Goal: Task Accomplishment & Management: Use online tool/utility

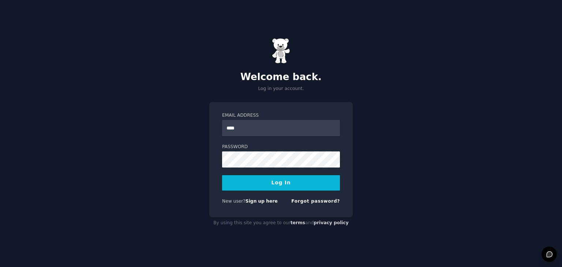
type input "**********"
click at [222, 175] on button "Log In" at bounding box center [281, 182] width 118 height 15
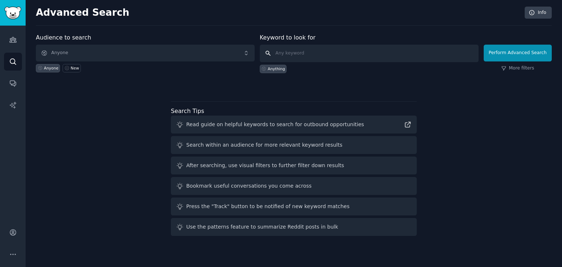
click at [296, 49] on input "text" at bounding box center [369, 54] width 219 height 18
type input "KBC"
click button "Perform Advanced Search" at bounding box center [518, 53] width 68 height 17
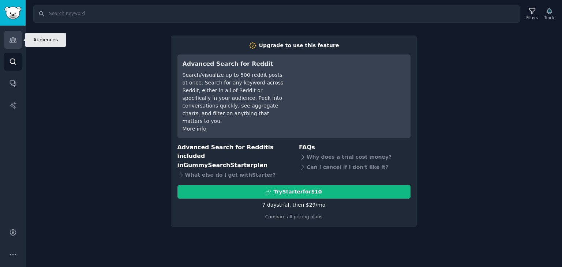
click at [16, 39] on icon "Sidebar" at bounding box center [13, 40] width 8 height 8
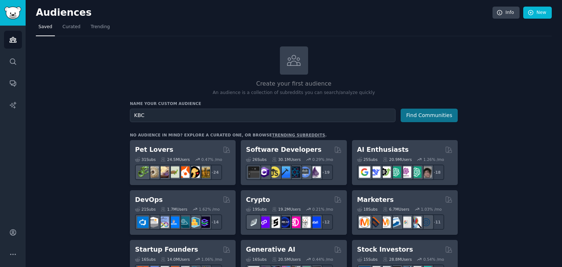
type input "KBC"
click at [417, 117] on button "Find Communities" at bounding box center [429, 116] width 57 height 14
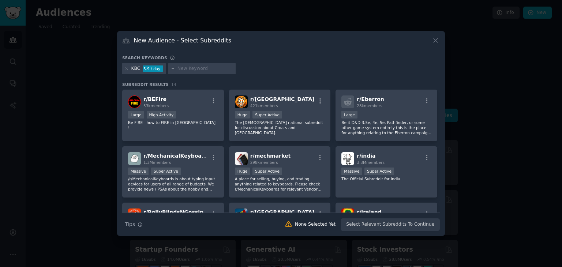
click at [186, 67] on input "text" at bounding box center [205, 68] width 56 height 7
type input "Bank"
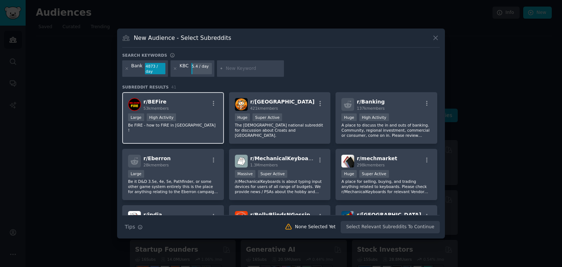
click at [193, 119] on div "Large High Activity" at bounding box center [173, 117] width 90 height 9
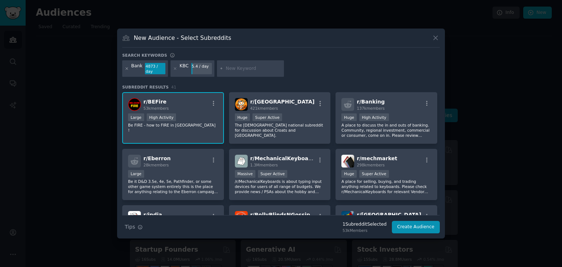
click at [127, 69] on icon at bounding box center [127, 69] width 4 height 4
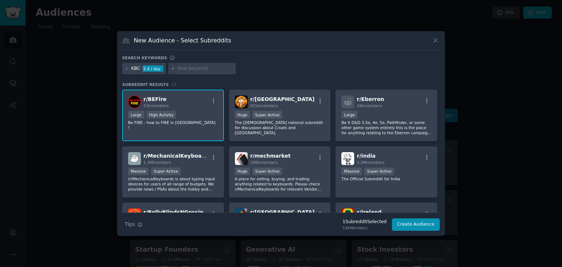
click at [185, 109] on div "r/ BEFire 53k members Large High Activity Be FIRE - how to FIRE in Belgium !" at bounding box center [173, 116] width 102 height 52
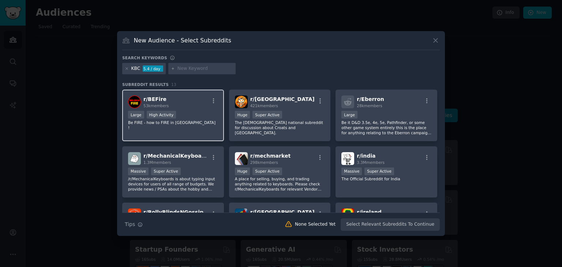
click at [211, 120] on p "Be FIRE - how to FIRE in [GEOGRAPHIC_DATA] !" at bounding box center [173, 125] width 90 height 10
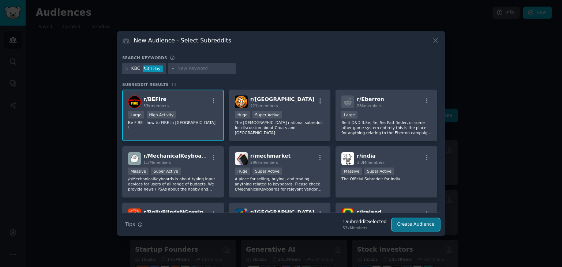
click at [420, 227] on button "Create Audience" at bounding box center [416, 224] width 48 height 12
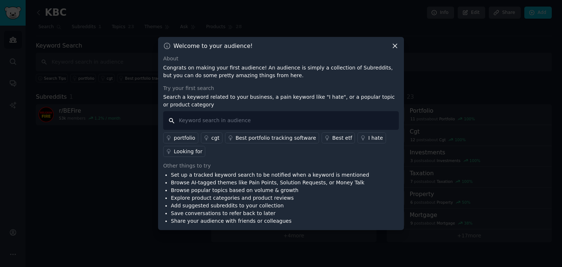
click at [342, 124] on input "text" at bounding box center [281, 120] width 236 height 19
type input "KBC ban"
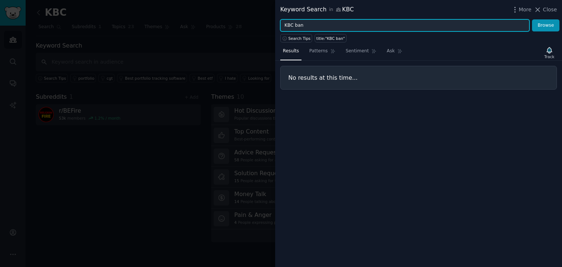
click at [325, 27] on input "KBC ban" at bounding box center [404, 25] width 249 height 12
type input "KBC bank"
click at [532, 19] on button "Browse" at bounding box center [545, 25] width 27 height 12
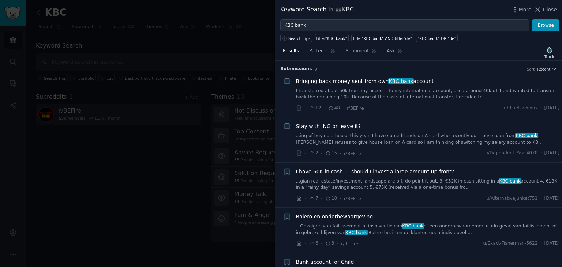
click at [329, 98] on link "I transferred about 50k from my account to my international account, used aroun…" at bounding box center [428, 94] width 264 height 13
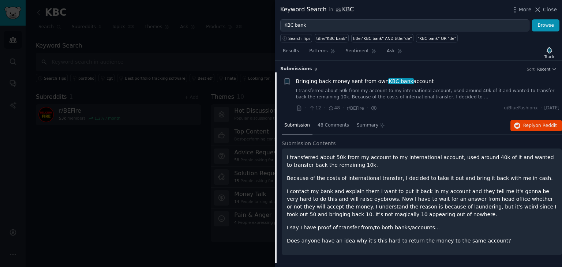
scroll to position [11, 0]
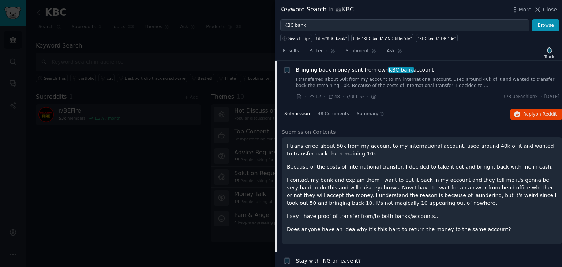
click at [350, 68] on span "Bringing back money sent from own KBC bank account" at bounding box center [365, 70] width 138 height 8
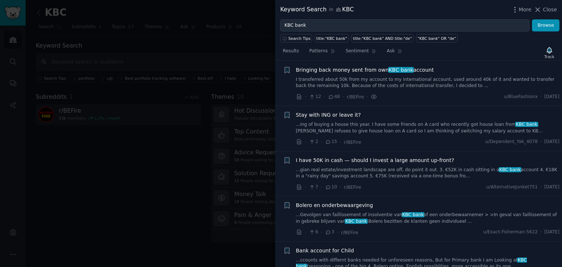
click at [534, 6] on div "More Close" at bounding box center [534, 9] width 46 height 9
click at [541, 11] on icon at bounding box center [538, 10] width 8 height 8
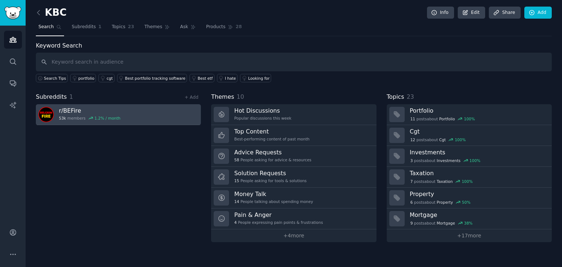
click at [146, 115] on link "r/ BEFire 53k members 1.2 % / month" at bounding box center [118, 114] width 165 height 21
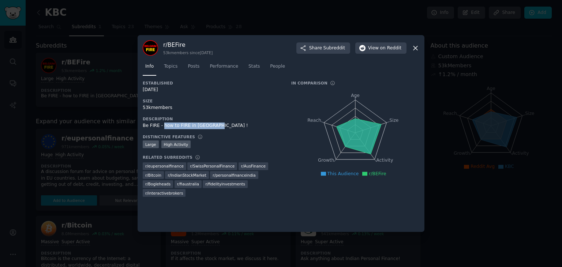
drag, startPoint x: 212, startPoint y: 127, endPoint x: 161, endPoint y: 129, distance: 51.6
click at [161, 129] on div "Be FIRE - how to FIRE in [GEOGRAPHIC_DATA] !" at bounding box center [212, 126] width 138 height 7
click at [190, 62] on link "Posts" at bounding box center [193, 68] width 17 height 15
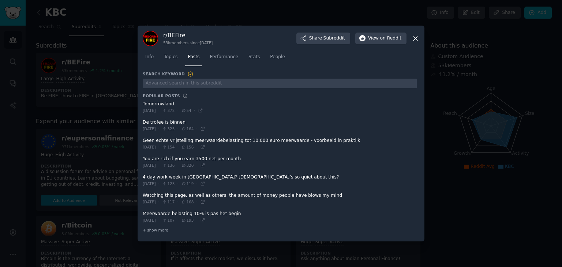
click at [413, 38] on icon at bounding box center [415, 39] width 8 height 8
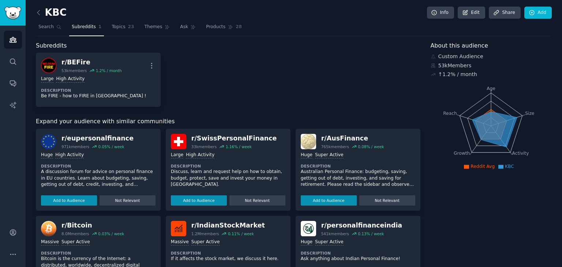
click at [93, 138] on div "r/ eupersonalfinance" at bounding box center [97, 138] width 72 height 9
click at [78, 203] on button "Add to Audience" at bounding box center [69, 200] width 56 height 10
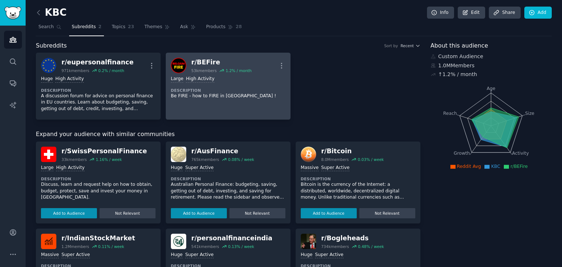
click at [276, 65] on div "r/ BEFire 53k members 1.2 % / month More" at bounding box center [228, 65] width 114 height 15
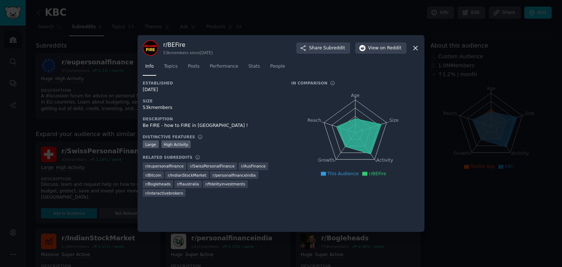
click at [415, 50] on icon at bounding box center [415, 48] width 8 height 8
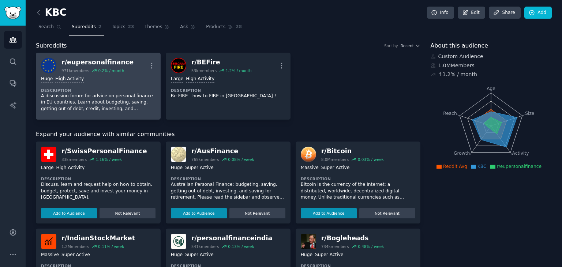
click at [87, 68] on div "971k members 0.2 % / month" at bounding box center [97, 70] width 72 height 5
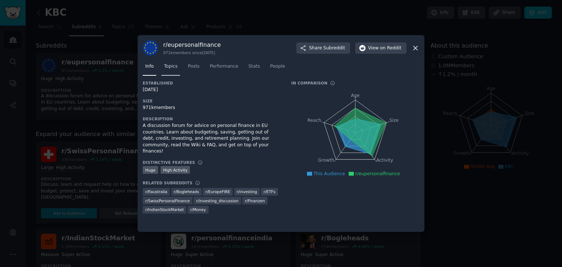
click at [168, 68] on span "Topics" at bounding box center [171, 66] width 14 height 7
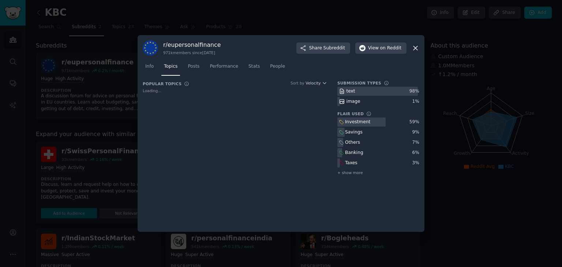
click at [415, 48] on icon at bounding box center [415, 48] width 4 height 4
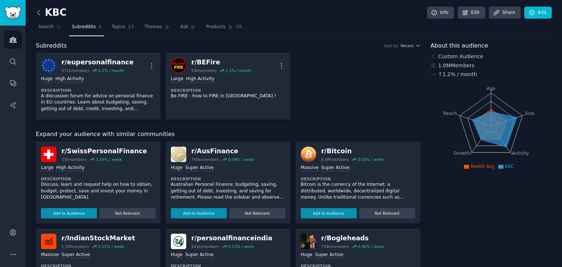
click at [38, 12] on icon at bounding box center [39, 13] width 8 height 8
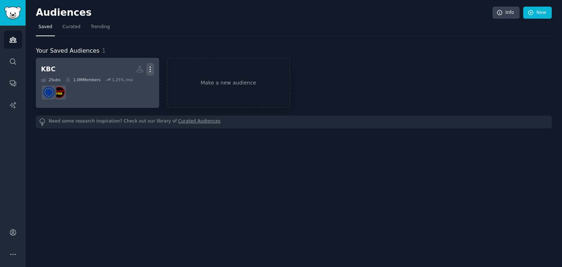
click at [149, 67] on icon "button" at bounding box center [150, 69] width 8 height 8
click at [133, 83] on p "Delete" at bounding box center [130, 85] width 17 height 8
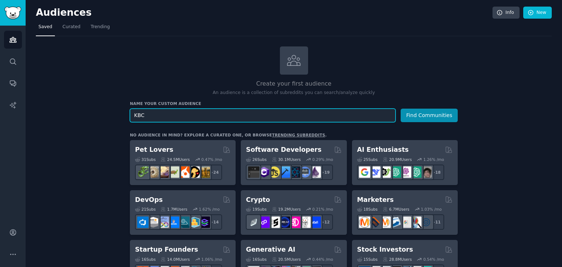
type input "KBC"
click at [401, 109] on button "Find Communities" at bounding box center [429, 116] width 57 height 14
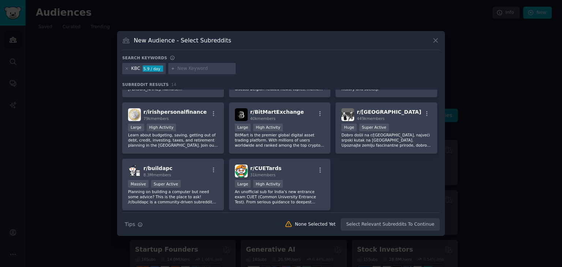
scroll to position [168, 0]
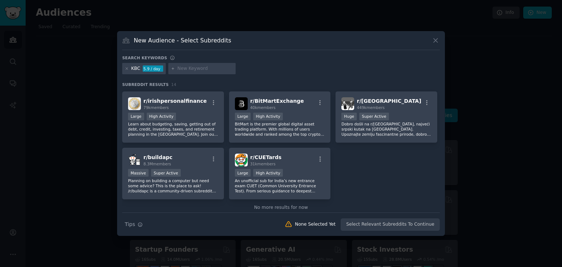
click at [78, 135] on div at bounding box center [281, 133] width 562 height 267
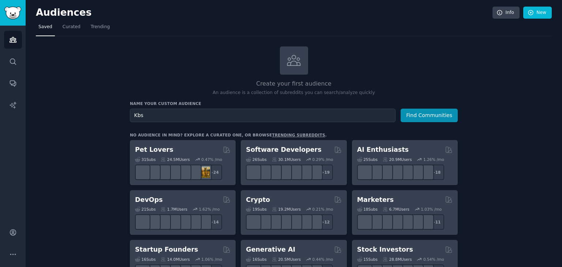
click at [401, 109] on button "Find Communities" at bounding box center [429, 116] width 57 height 14
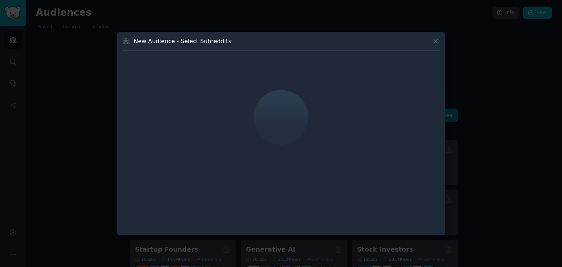
click at [431, 41] on button at bounding box center [435, 41] width 8 height 8
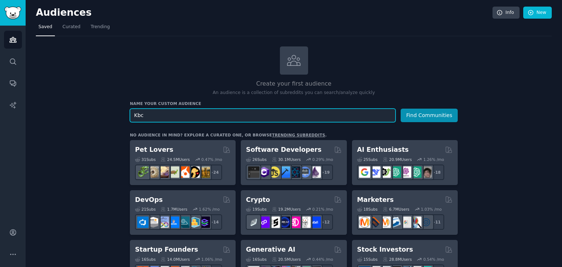
type input "Kbc"
click at [401, 109] on button "Find Communities" at bounding box center [429, 116] width 57 height 14
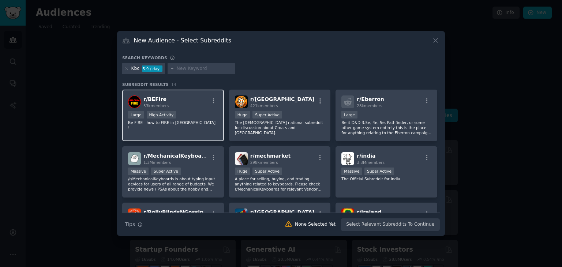
click at [185, 102] on div "r/ BEFire 53k members" at bounding box center [173, 101] width 90 height 13
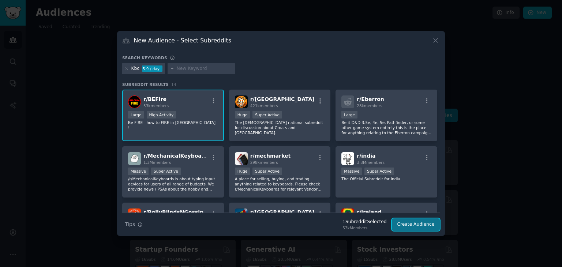
click at [416, 226] on button "Create Audience" at bounding box center [416, 224] width 48 height 12
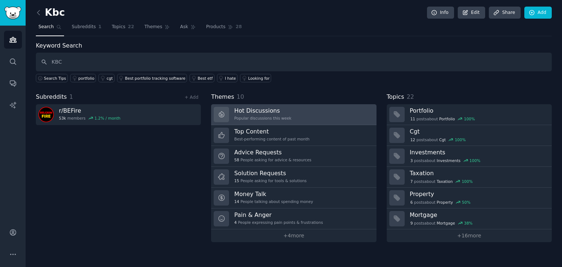
type input "KBC"
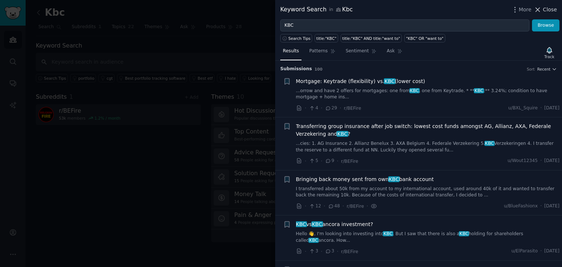
click at [544, 7] on span "Close" at bounding box center [550, 10] width 14 height 8
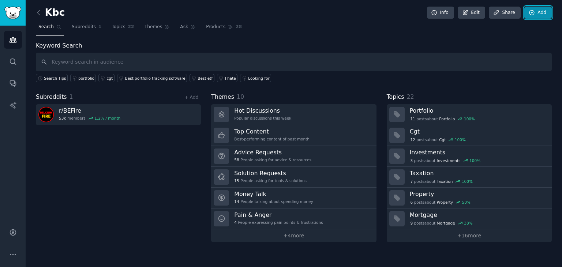
click at [544, 7] on link "Add" at bounding box center [537, 13] width 27 height 12
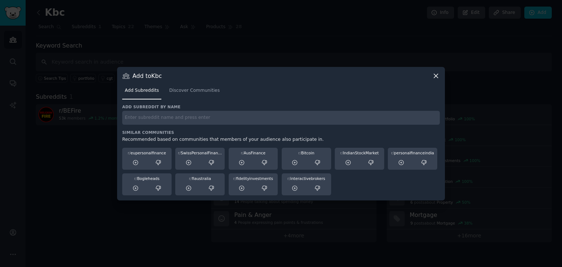
click at [437, 76] on icon at bounding box center [436, 76] width 8 height 8
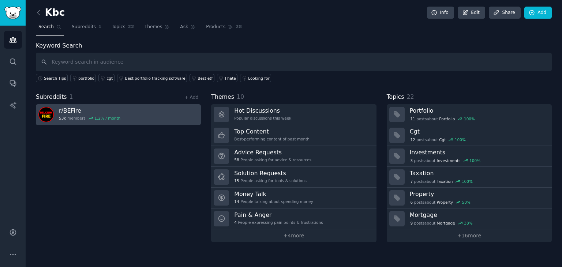
click at [145, 107] on link "r/ BEFire 53k members 1.2 % / month" at bounding box center [118, 114] width 165 height 21
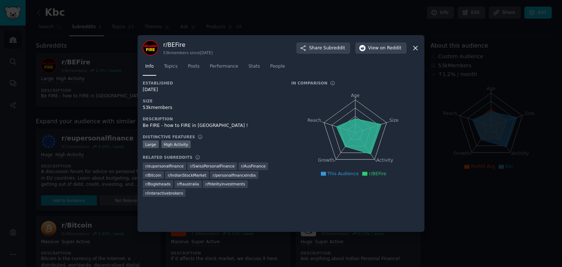
click at [415, 46] on icon at bounding box center [415, 48] width 8 height 8
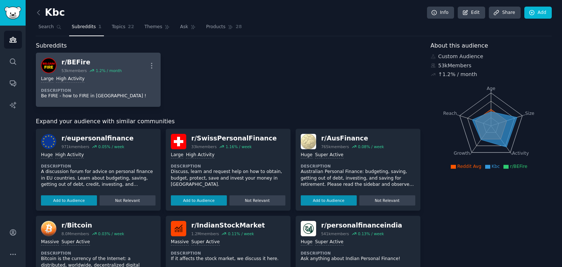
click at [99, 70] on div "1.2 % / month" at bounding box center [109, 70] width 26 height 5
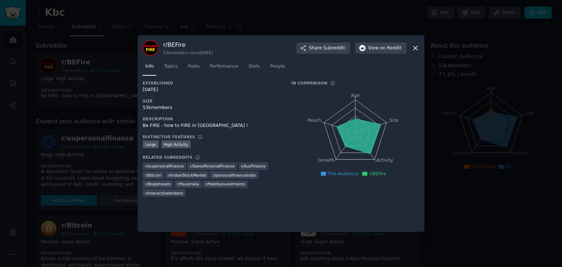
click at [416, 48] on icon at bounding box center [415, 48] width 4 height 4
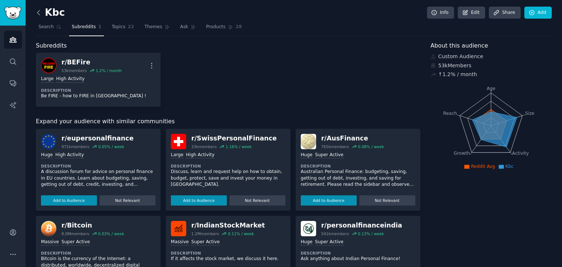
click at [41, 15] on icon at bounding box center [39, 13] width 8 height 8
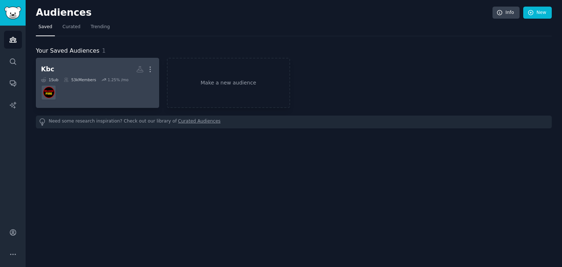
click at [83, 79] on div "53k Members" at bounding box center [80, 79] width 33 height 5
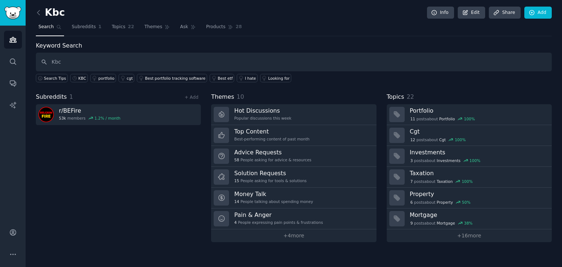
type input "Kbc"
